Goal: Task Accomplishment & Management: Complete application form

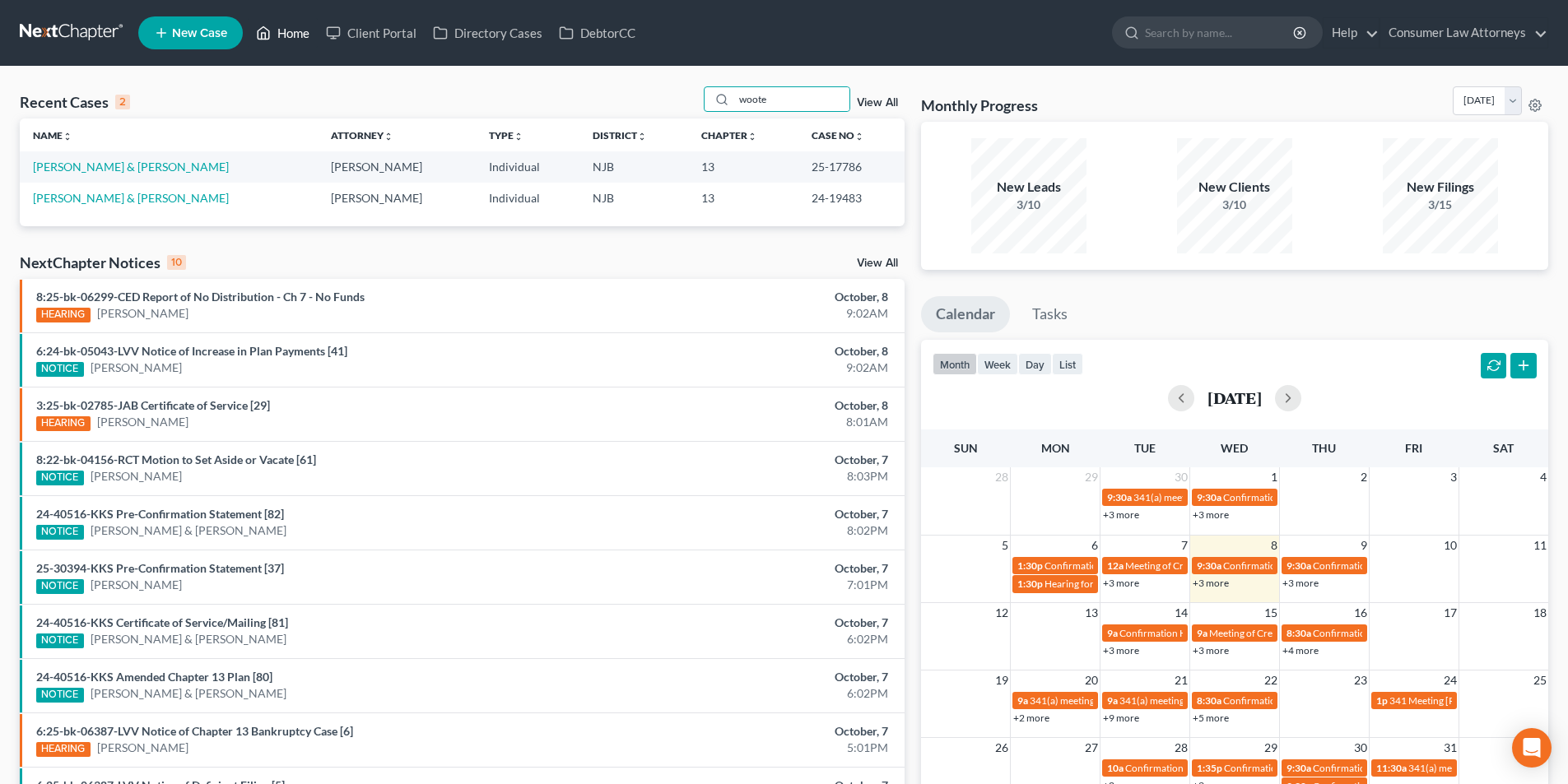
click at [305, 34] on link "Home" at bounding box center [282, 33] width 70 height 29
drag, startPoint x: 776, startPoint y: 98, endPoint x: 645, endPoint y: 100, distance: 131.0
click at [647, 100] on div "Recent Cases 2 woote View All" at bounding box center [462, 102] width 884 height 32
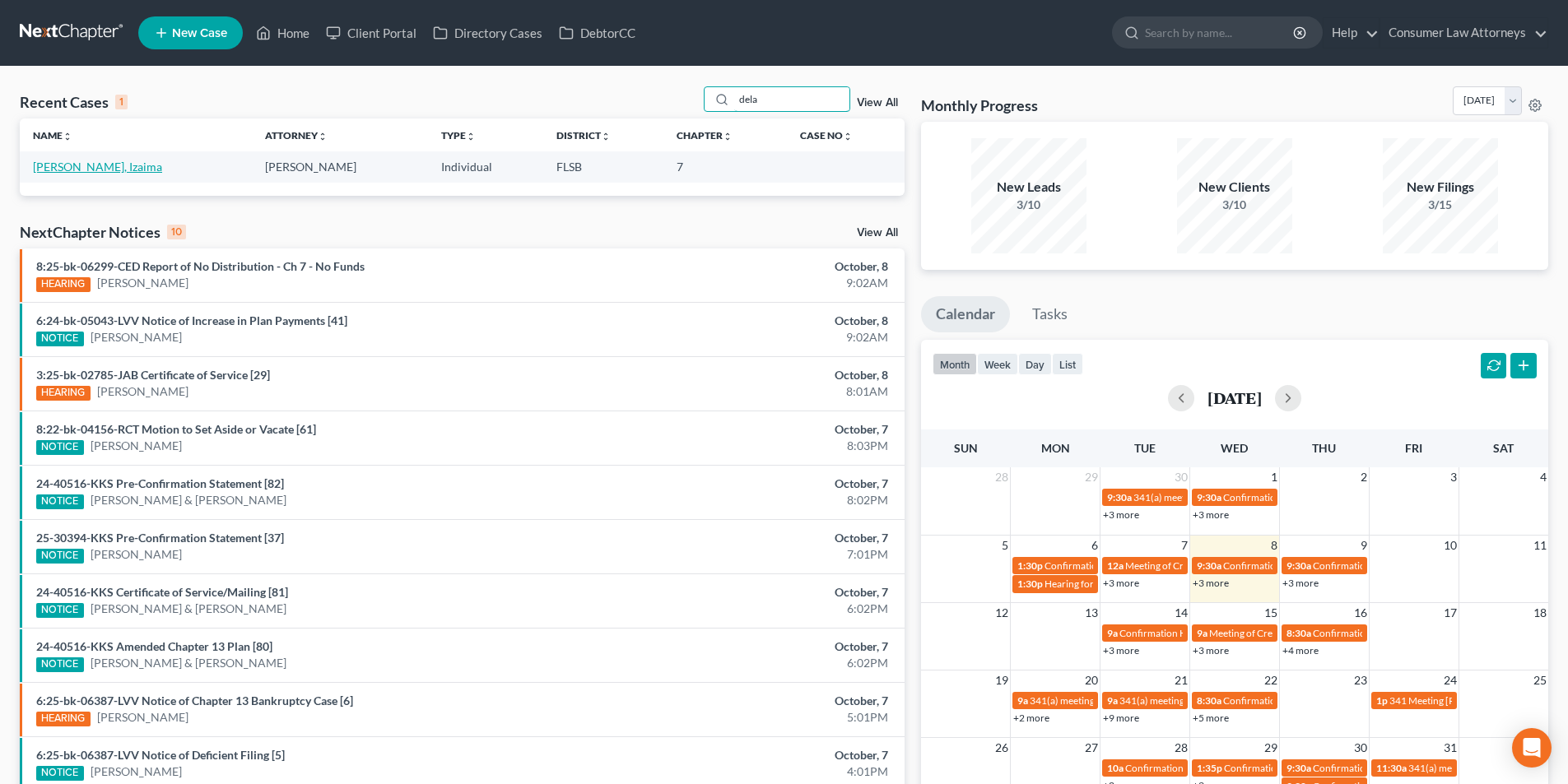
type input "dela"
click at [90, 167] on link "[PERSON_NAME], Izaima" at bounding box center [97, 166] width 129 height 14
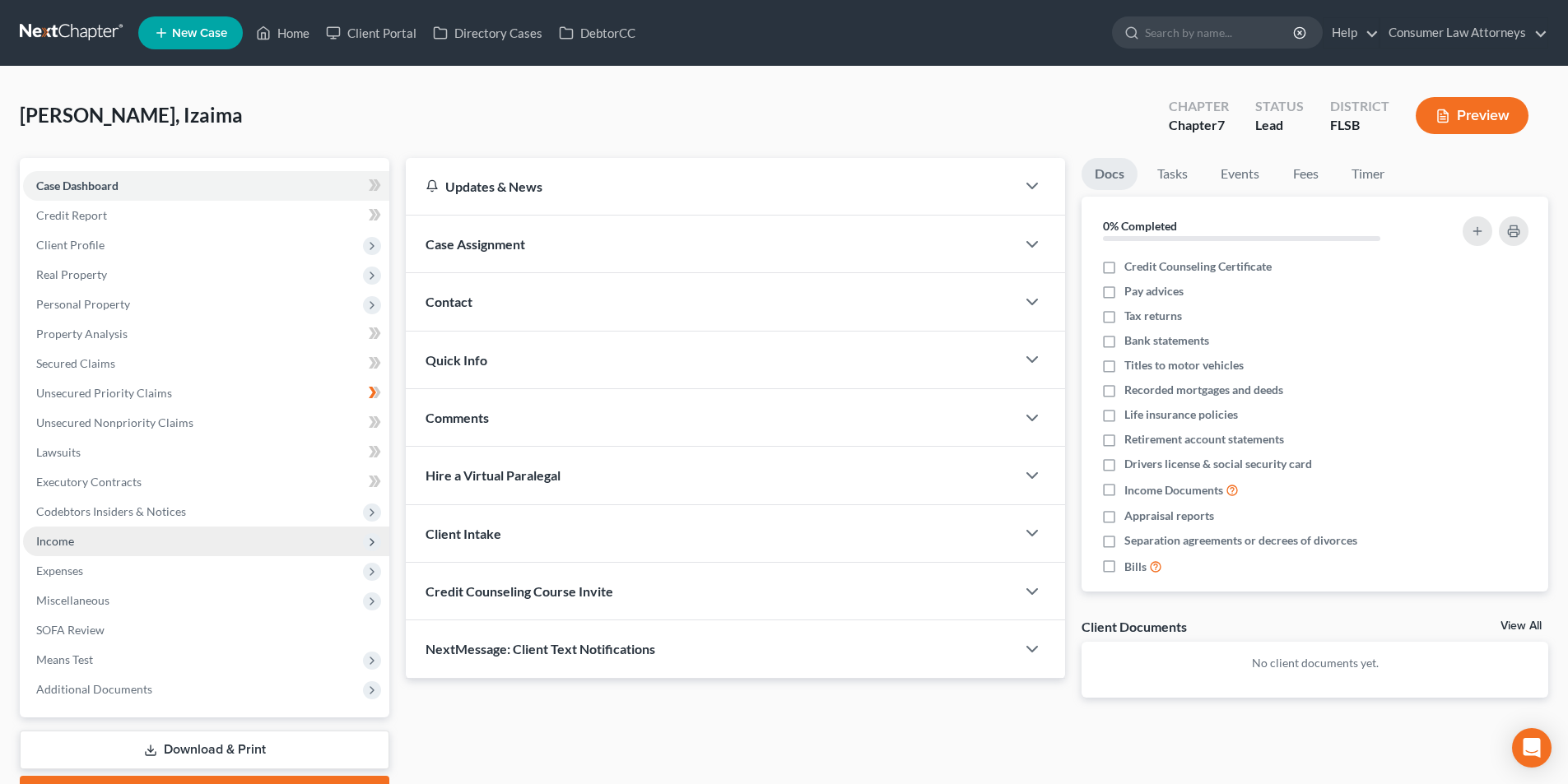
click at [68, 541] on span "Income" at bounding box center [55, 541] width 38 height 14
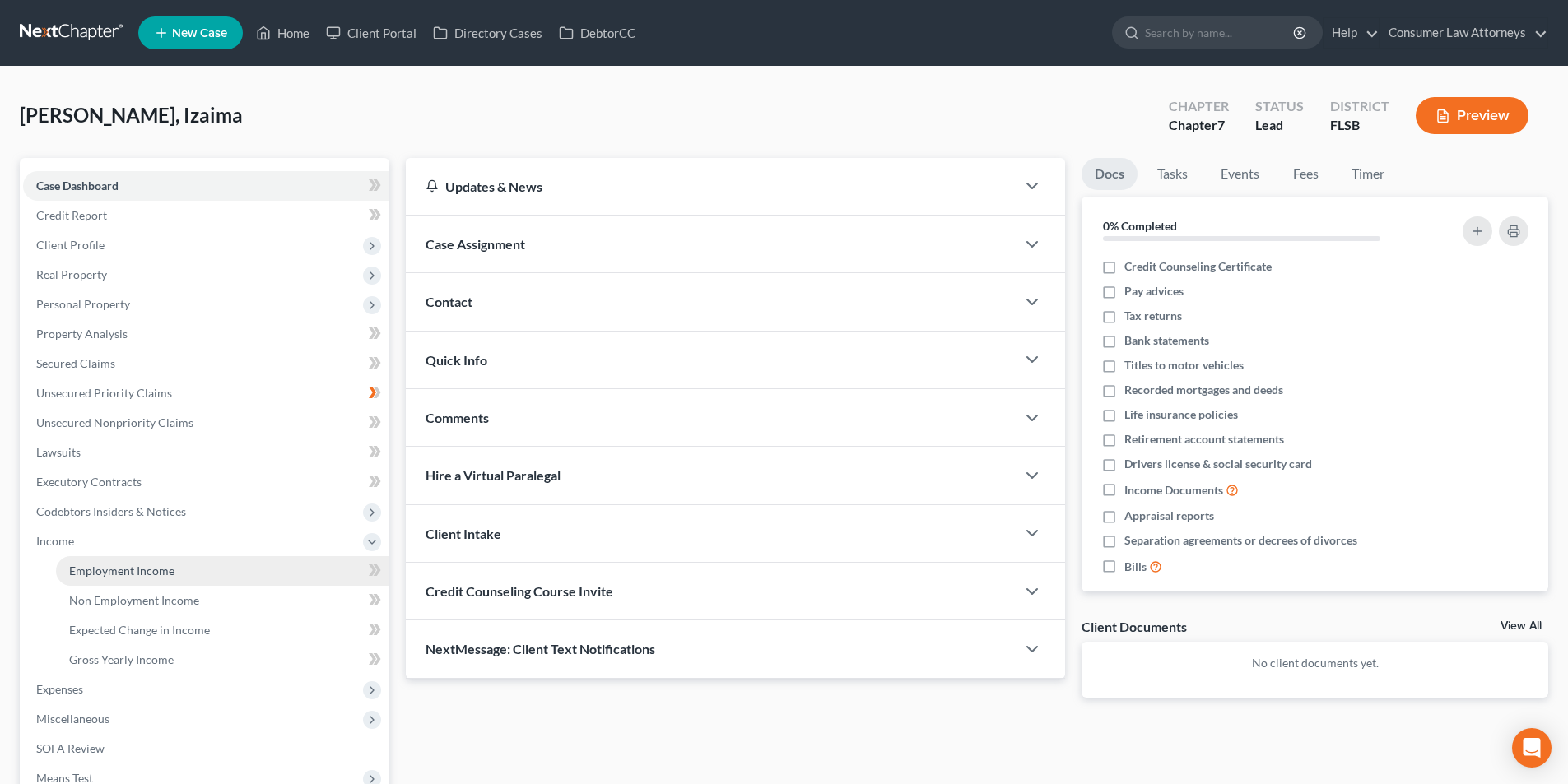
click at [162, 571] on span "Employment Income" at bounding box center [122, 570] width 105 height 14
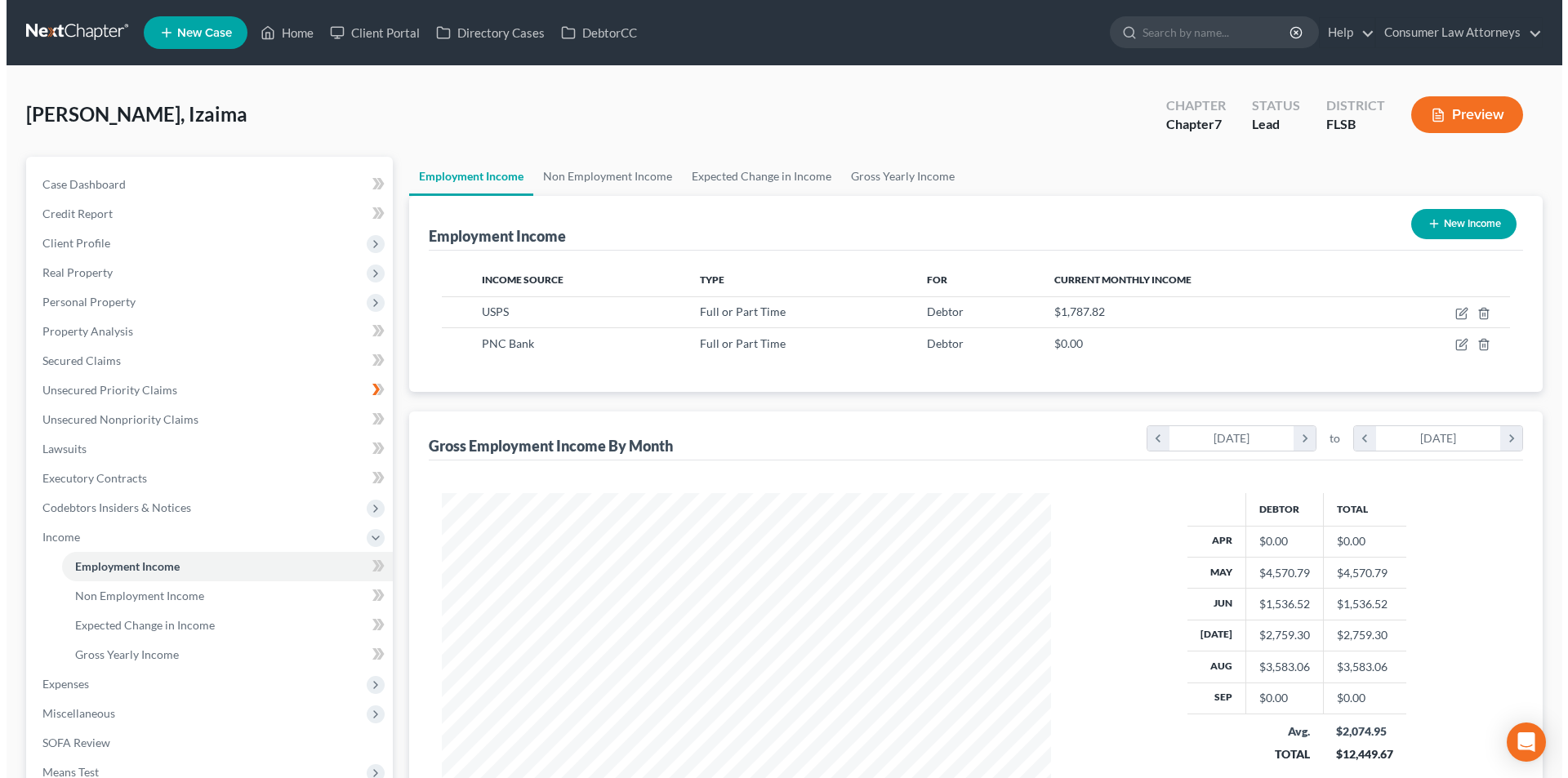
scroll to position [304, 642]
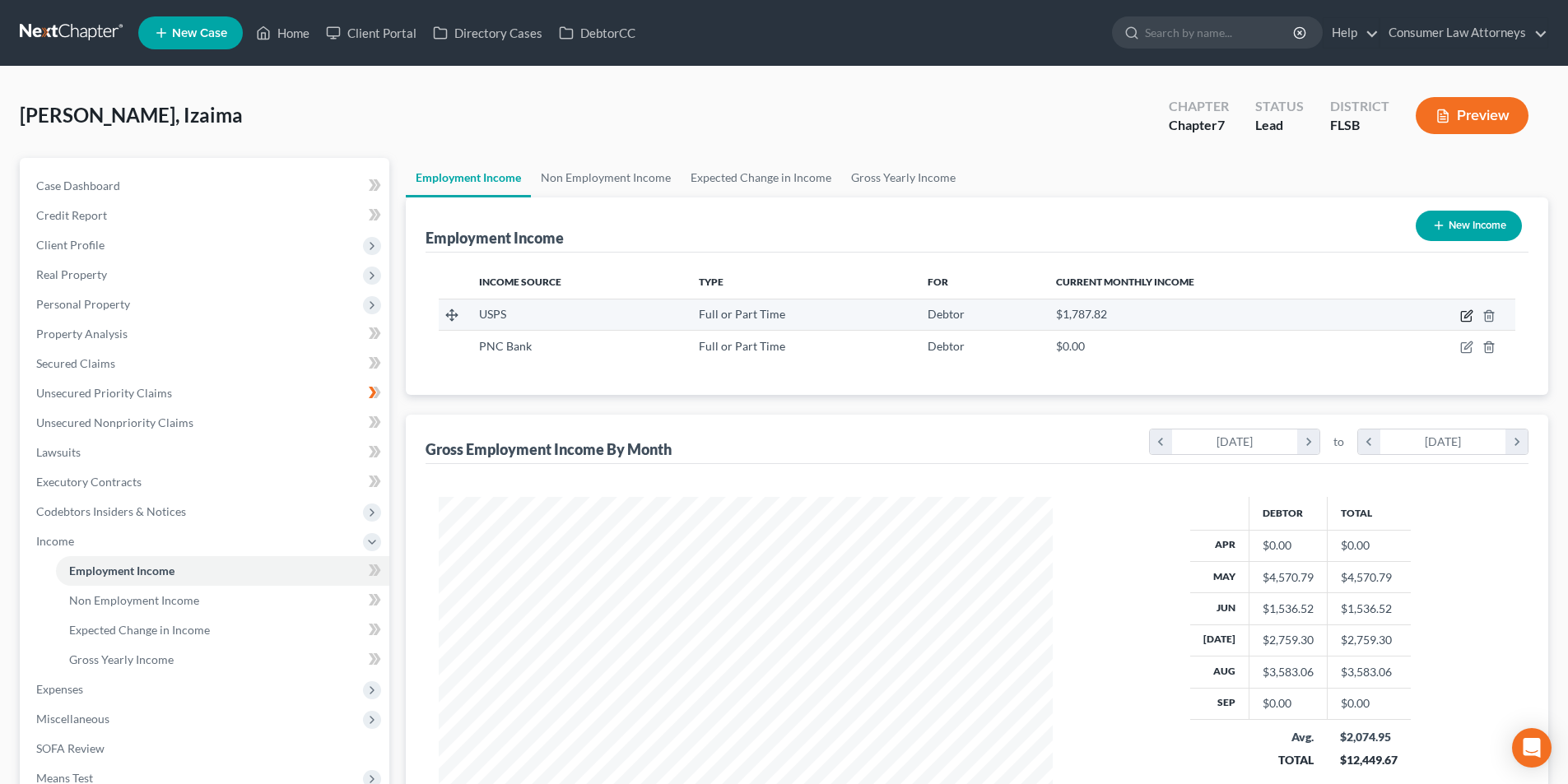
click at [1463, 319] on icon "button" at bounding box center [1466, 315] width 13 height 13
select select "0"
select select "9"
select select "2"
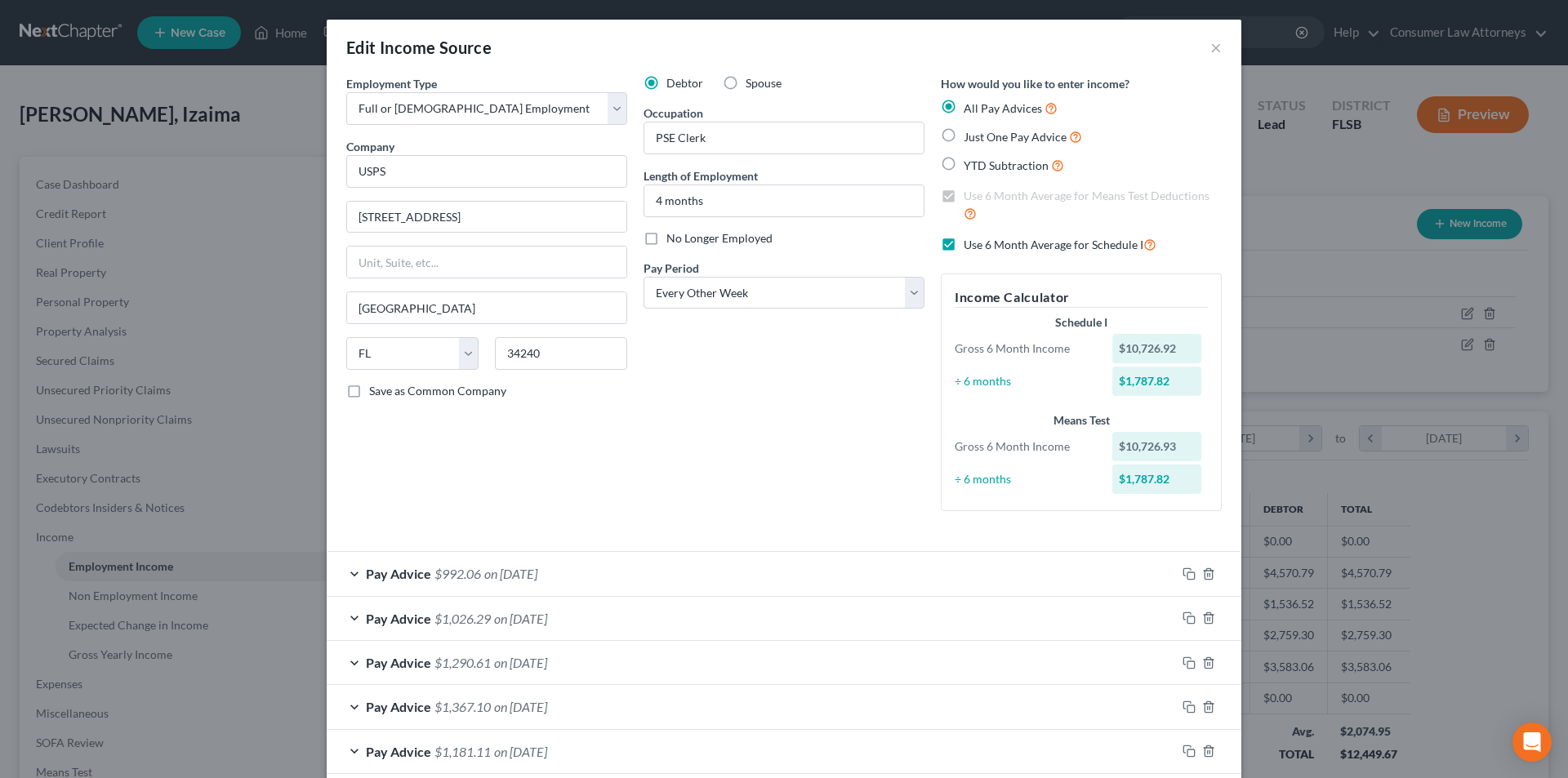
scroll to position [163, 0]
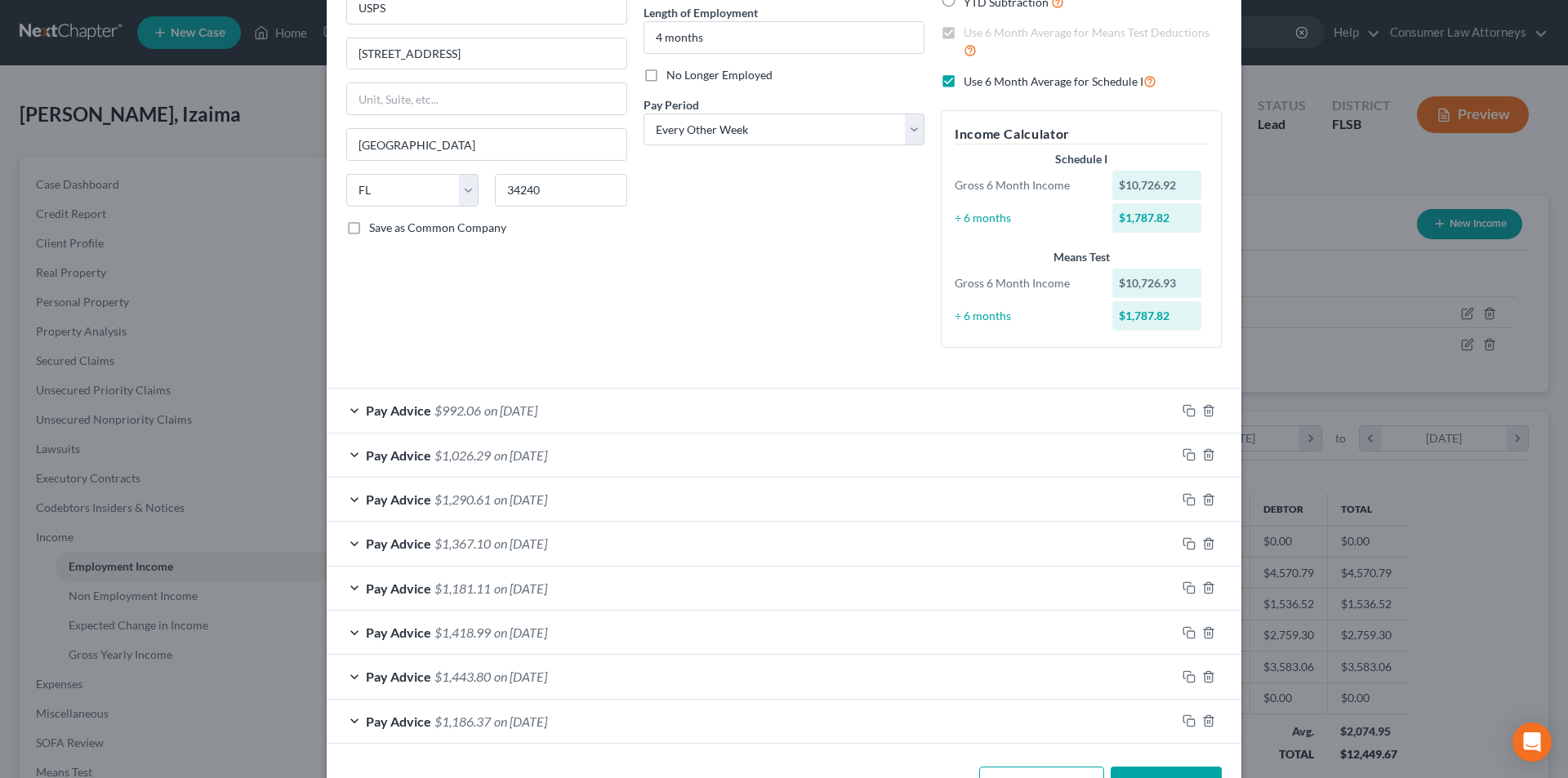
click at [355, 409] on div "Pay Advice $992.06 on [DATE]" at bounding box center [751, 410] width 849 height 44
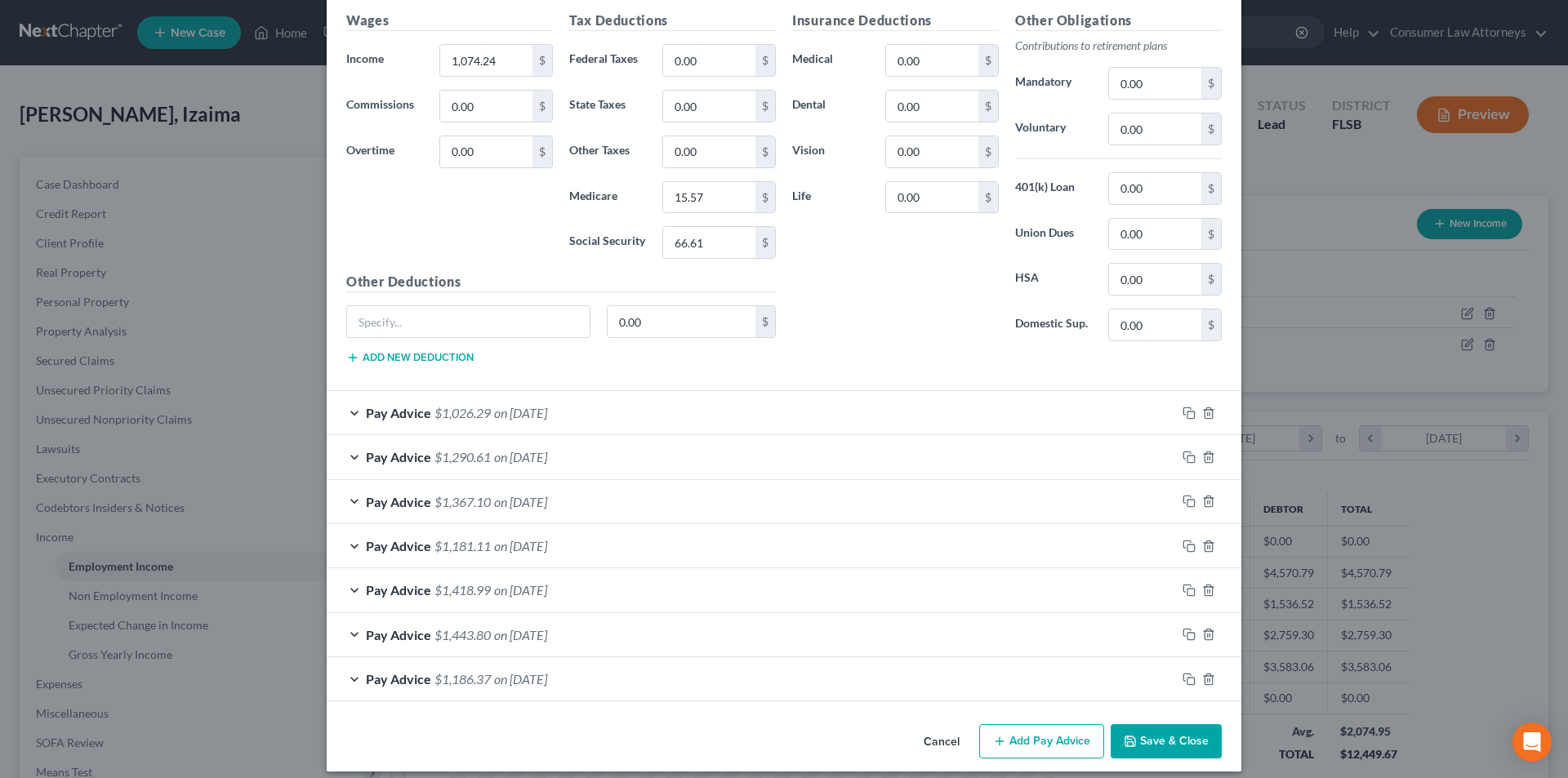
scroll to position [681, 0]
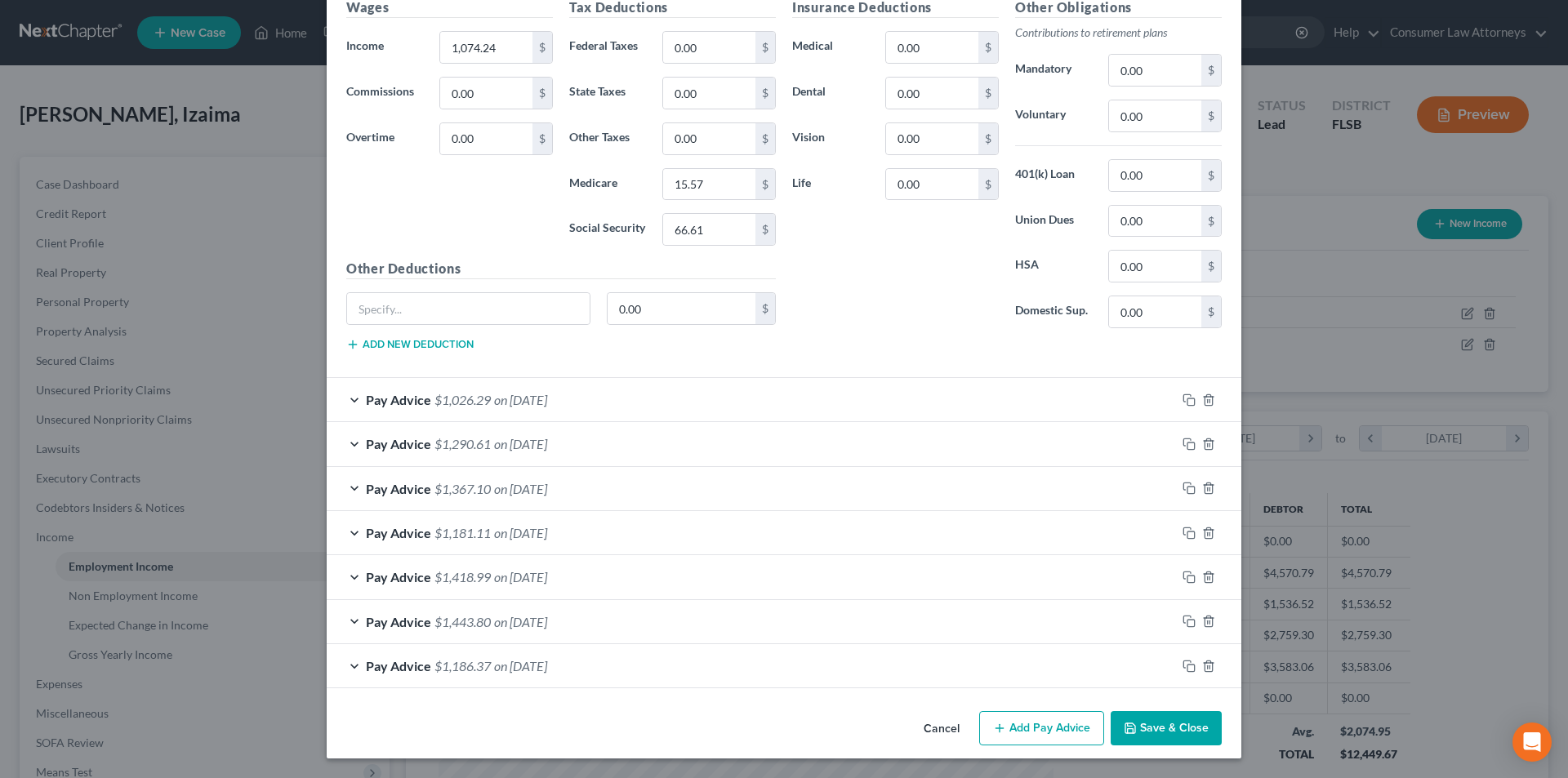
click at [1031, 728] on button "Add Pay Advice" at bounding box center [1042, 728] width 125 height 34
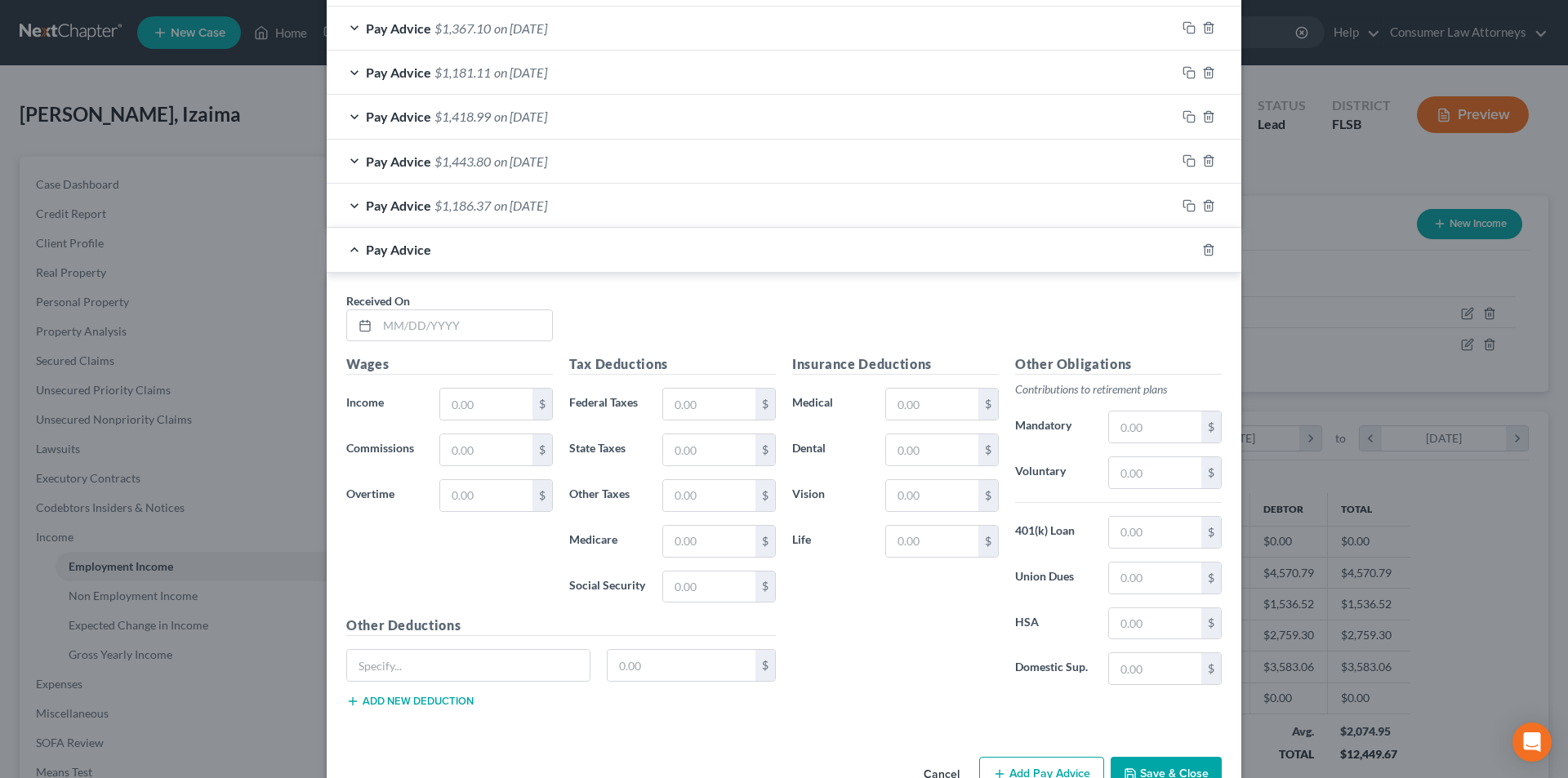
scroll to position [1187, 0]
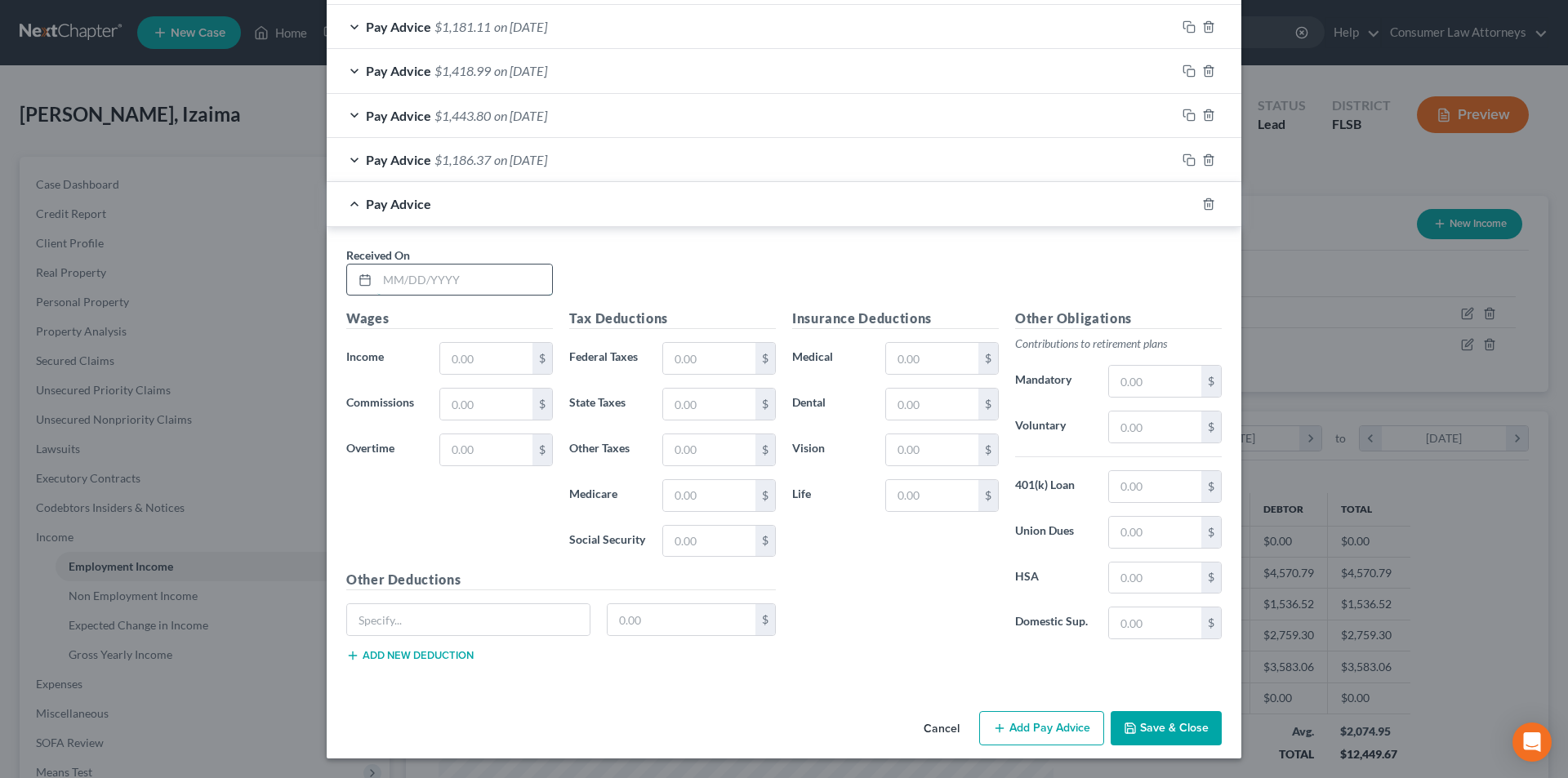
click at [501, 290] on input "text" at bounding box center [464, 280] width 175 height 31
type input "[DATE]"
click at [498, 364] on input "text" at bounding box center [487, 358] width 92 height 31
type input "1,270.66"
click at [734, 498] on input "text" at bounding box center [709, 495] width 92 height 31
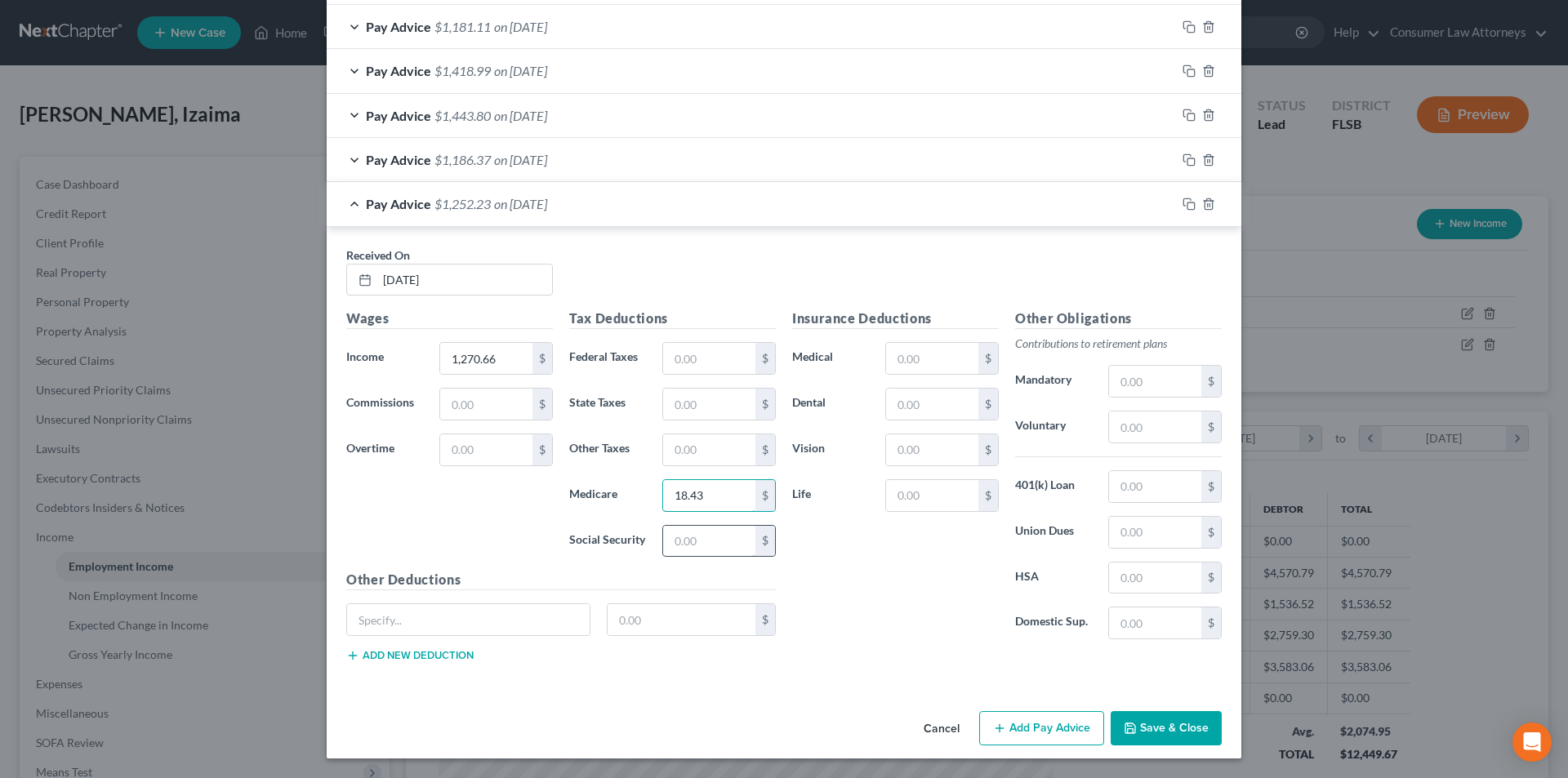
type input "18.43"
click at [708, 543] on input "text" at bounding box center [709, 541] width 92 height 31
type input "78.78"
click at [1012, 729] on button "Add Pay Advice" at bounding box center [1042, 728] width 125 height 34
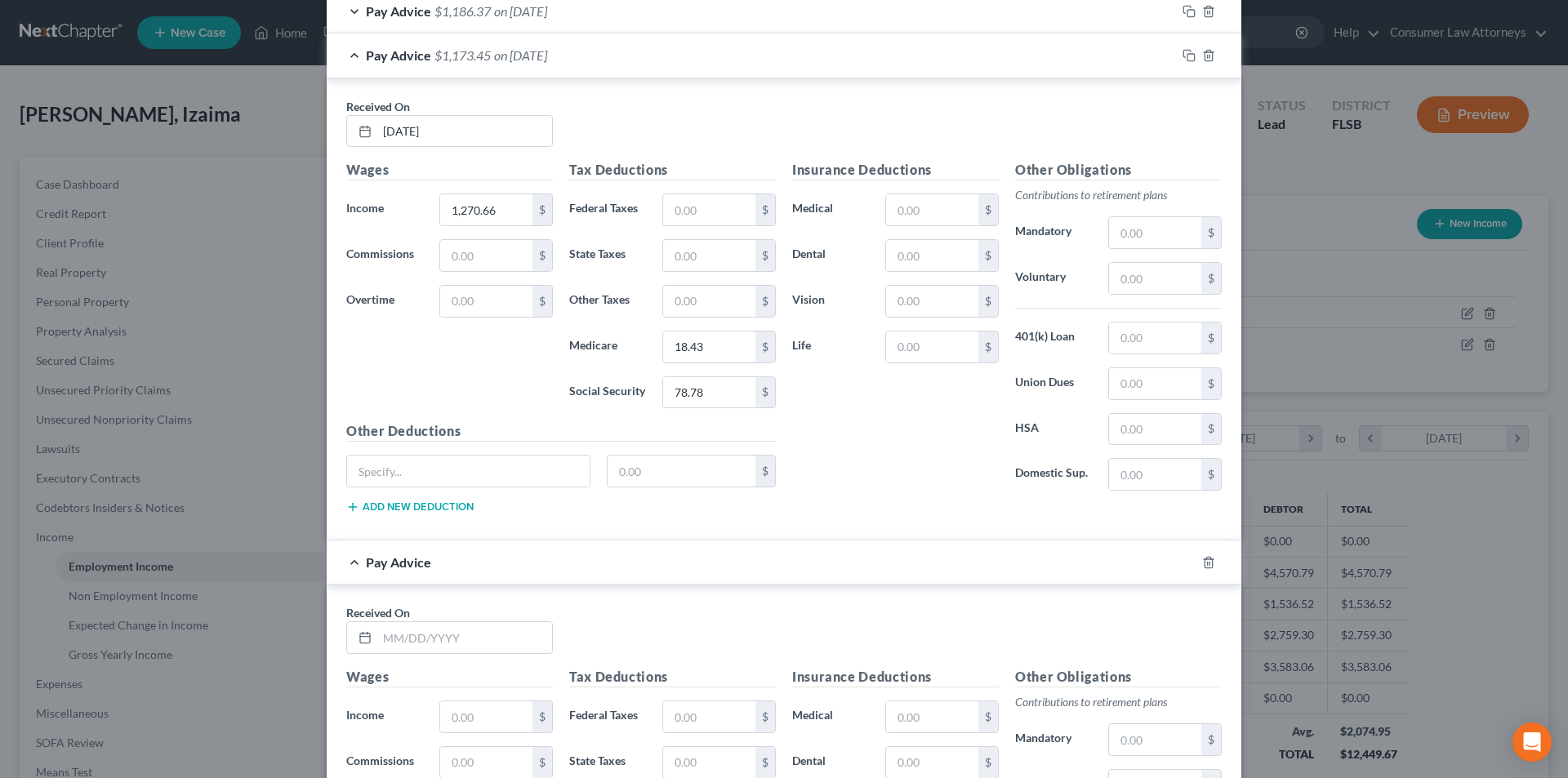
scroll to position [1513, 0]
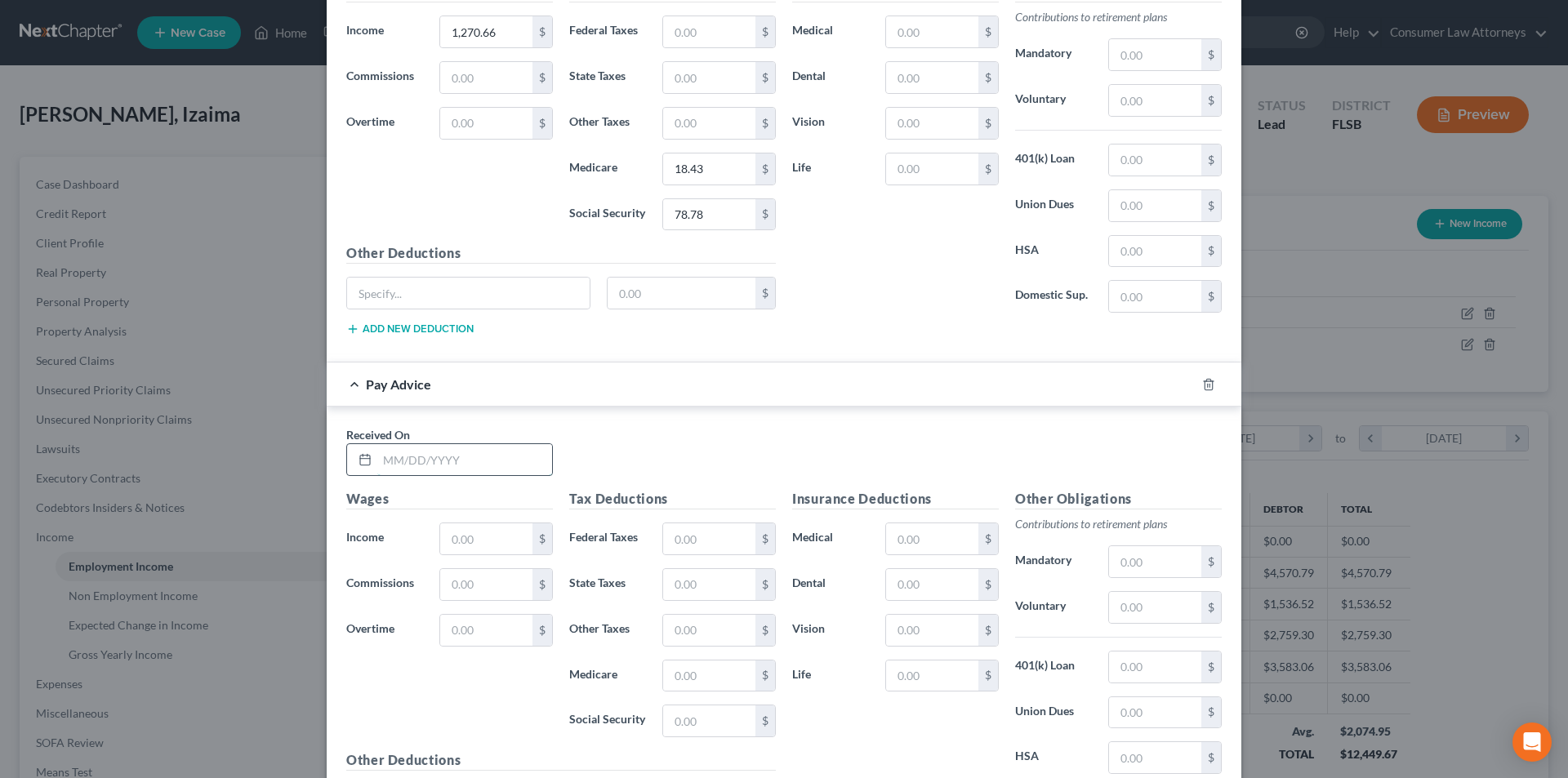
click at [446, 463] on input "text" at bounding box center [464, 459] width 175 height 31
type input "[DATE]"
click at [447, 538] on input "text" at bounding box center [487, 539] width 92 height 31
type input "1,469.64"
click at [694, 684] on input "text" at bounding box center [709, 675] width 92 height 31
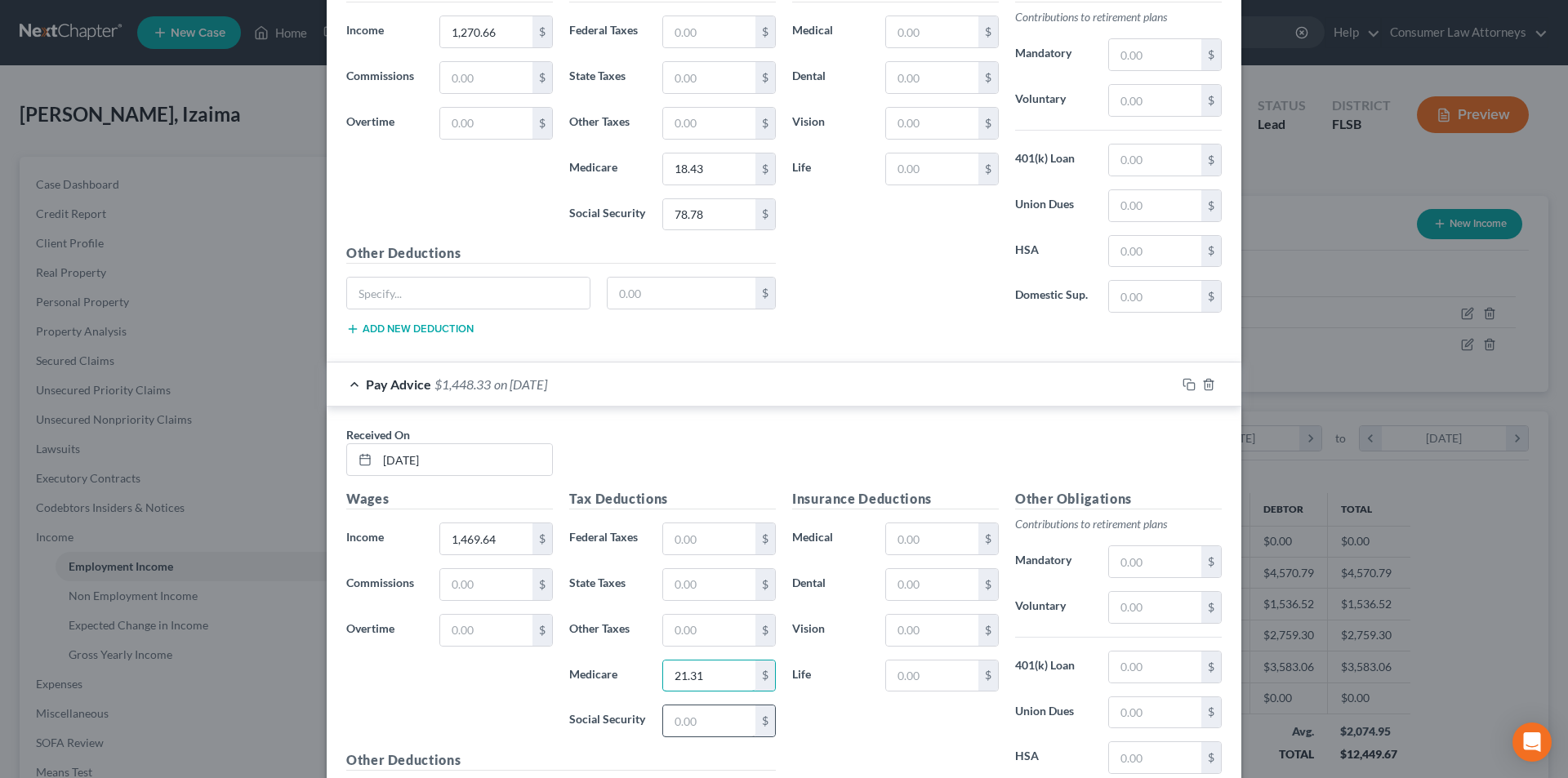
type input "21.31"
click at [695, 723] on input "text" at bounding box center [709, 721] width 92 height 31
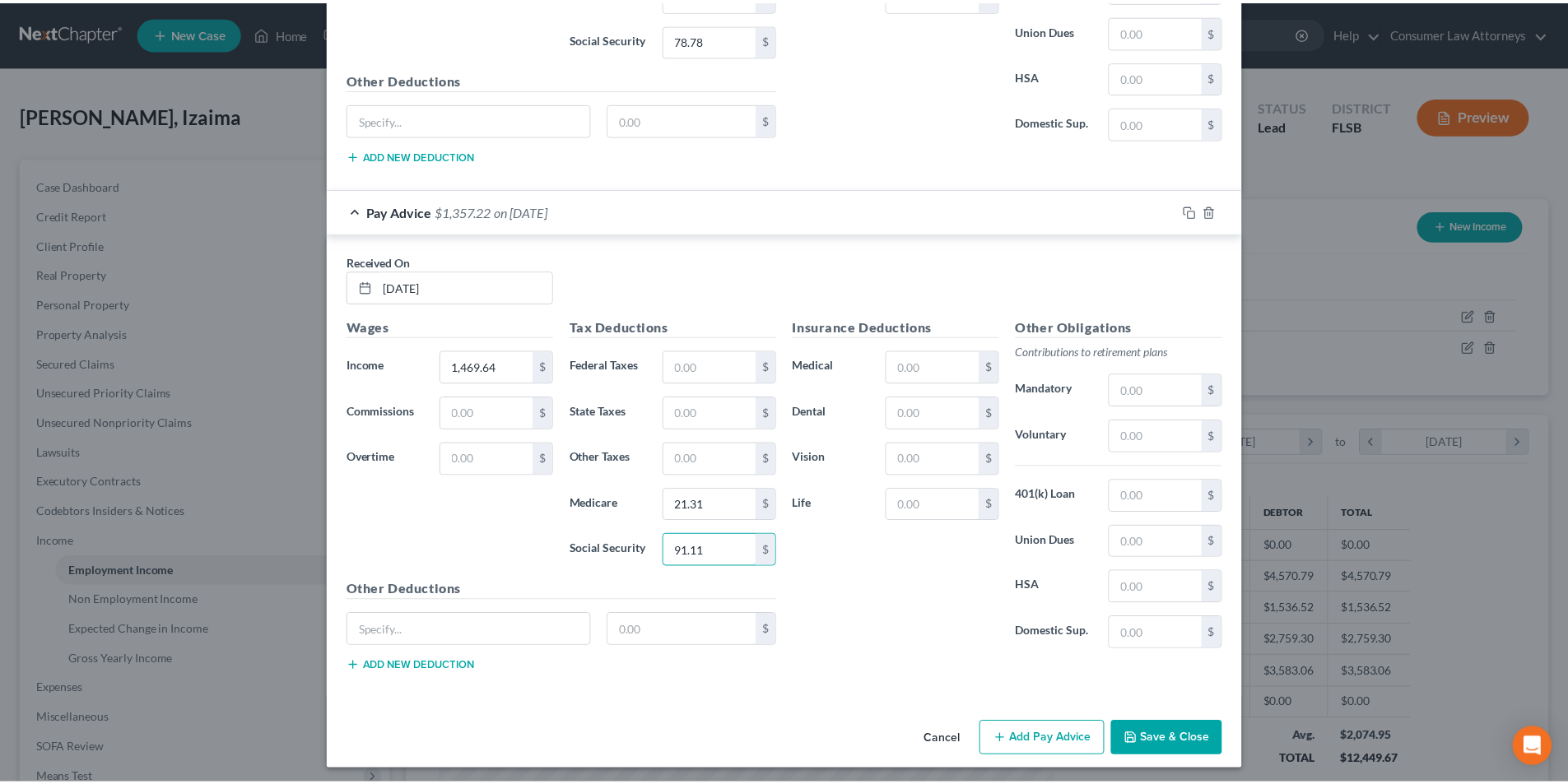
scroll to position [1707, 0]
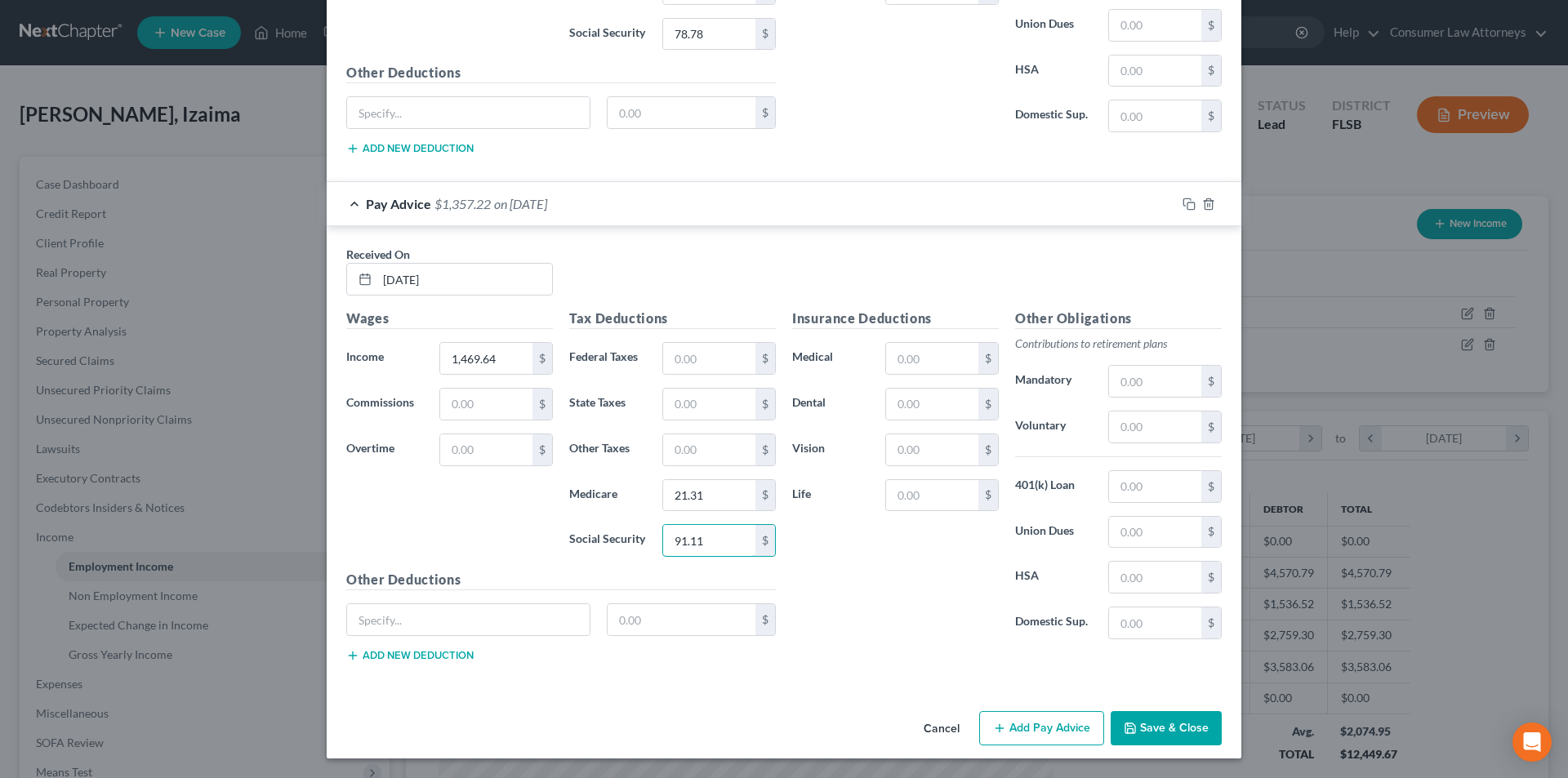
type input "91.11"
click at [1147, 722] on button "Save & Close" at bounding box center [1166, 728] width 111 height 34
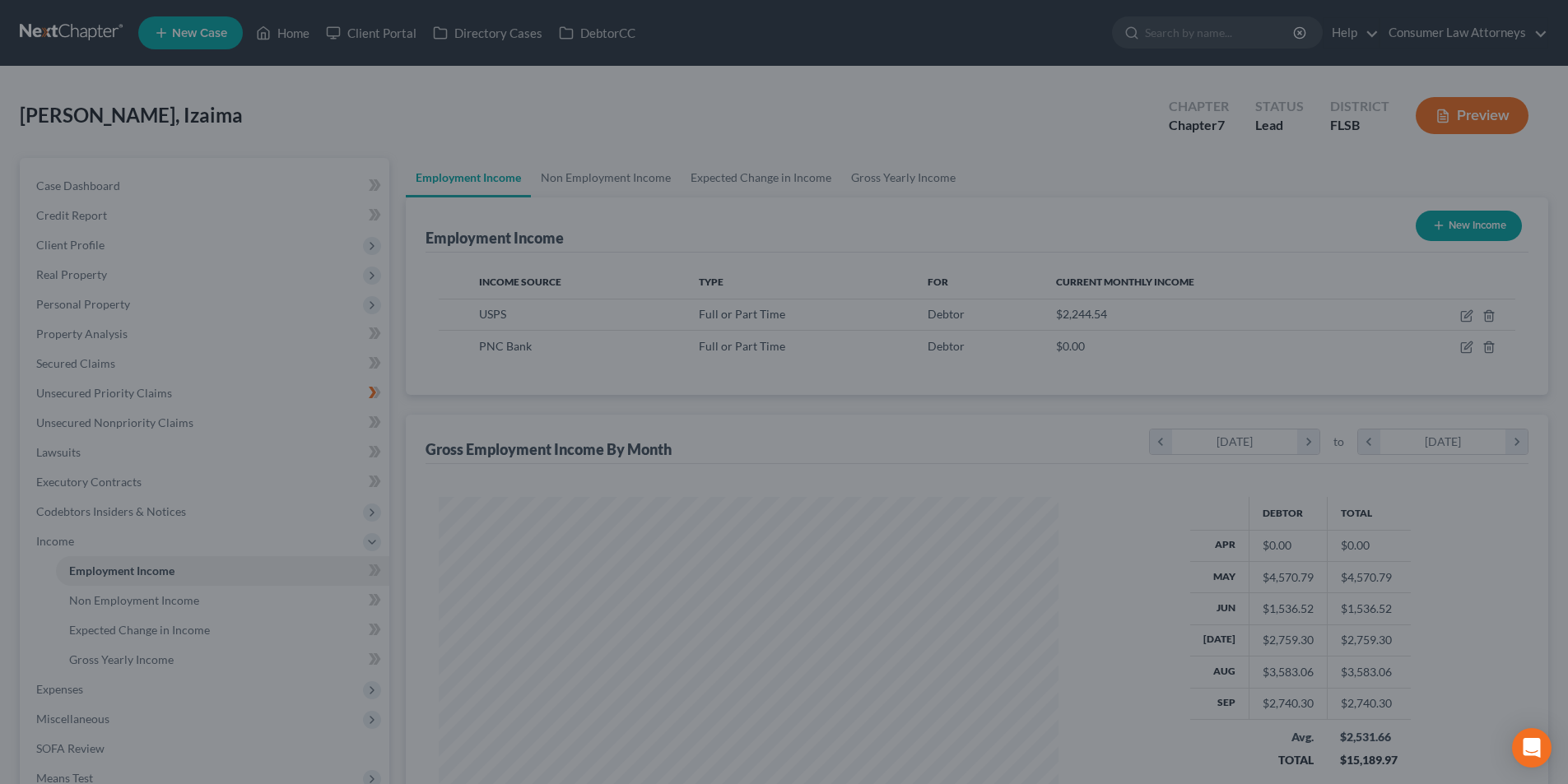
scroll to position [822182, 822294]
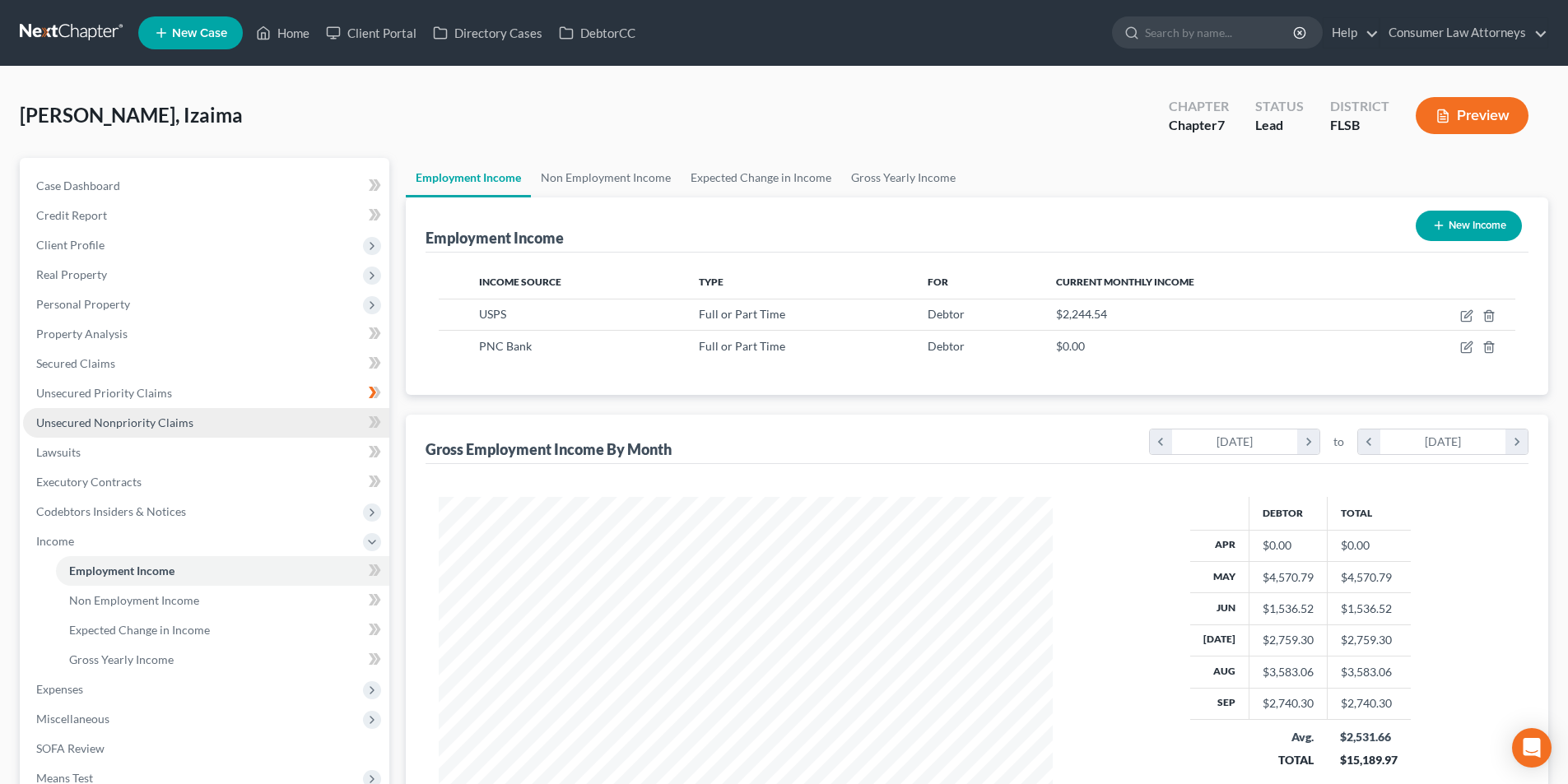
click at [128, 426] on span "Unsecured Nonpriority Claims" at bounding box center [115, 422] width 157 height 14
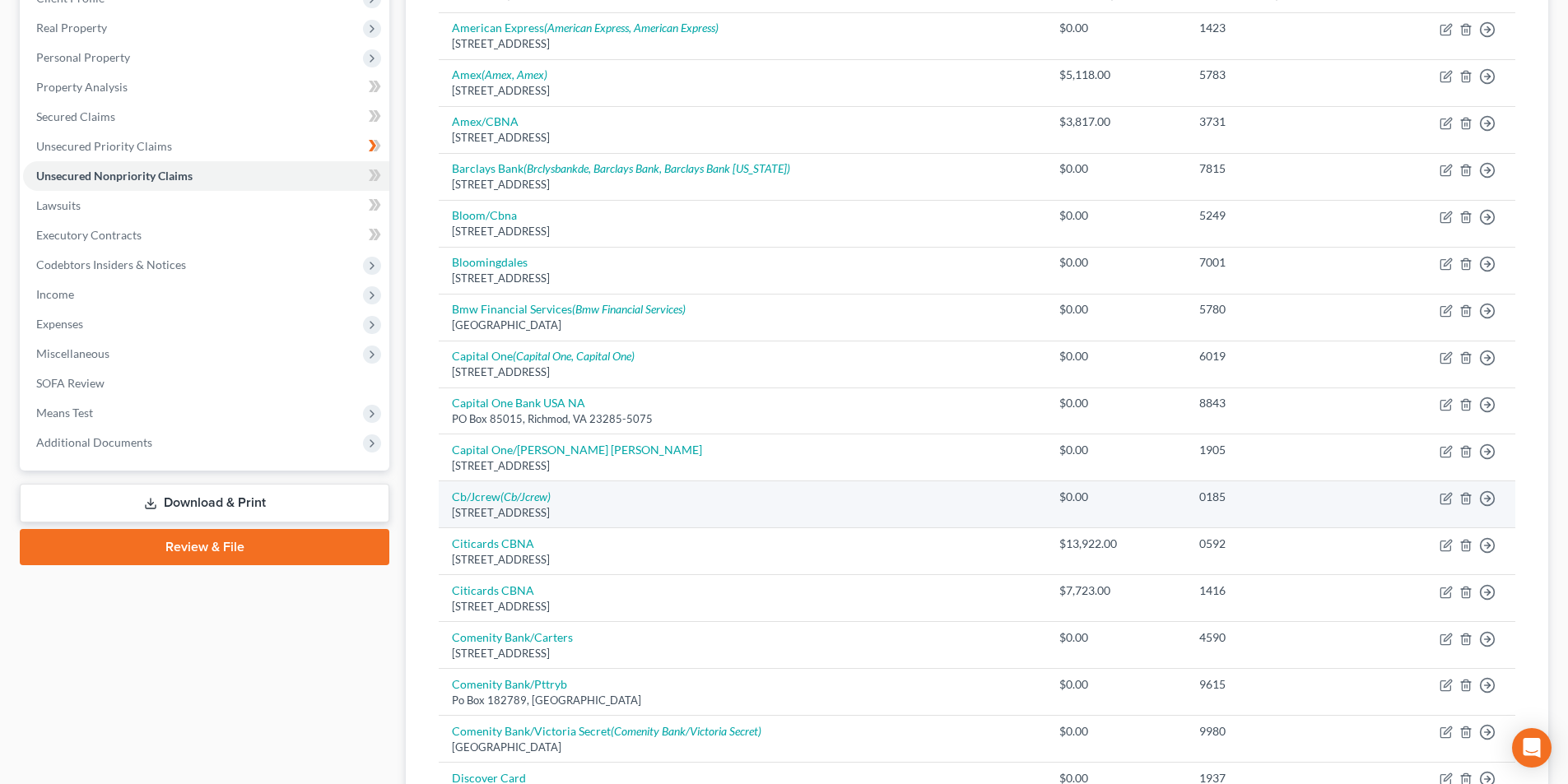
scroll to position [329, 0]
